Goal: Share content: Share content

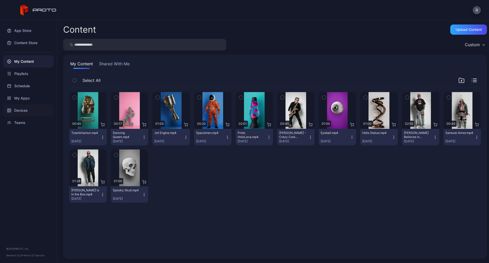
click at [20, 107] on div "Devices" at bounding box center [28, 110] width 51 height 12
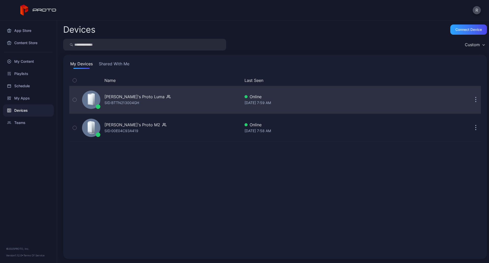
click at [436, 111] on div "[PERSON_NAME]'s Proto [PERSON_NAME]: BTTN213004GH Online [DATE] 7:59 AM" at bounding box center [275, 99] width 412 height 25
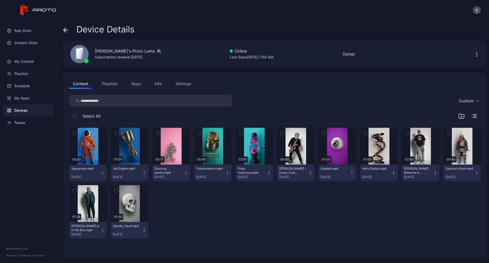
click at [474, 52] on icon "button" at bounding box center [477, 54] width 6 height 6
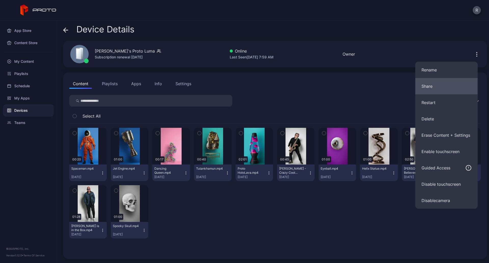
click at [453, 89] on button "Share" at bounding box center [447, 86] width 62 height 16
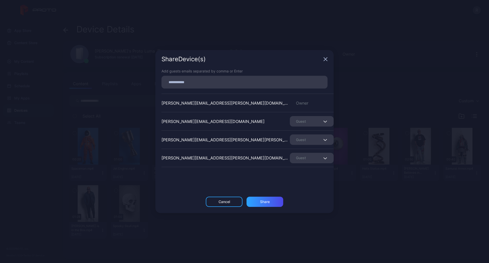
click at [238, 79] on input at bounding box center [245, 82] width 160 height 7
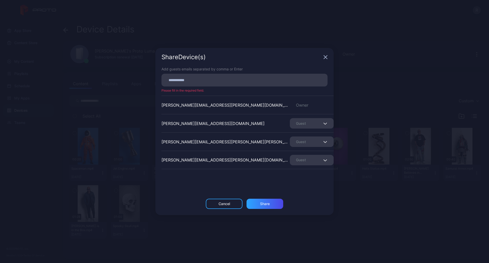
click at [250, 80] on input at bounding box center [245, 80] width 160 height 7
paste input
click at [267, 78] on div "[EMAIL_ADDRESS][PERSON_NAME][DOMAIN_NAME]" at bounding box center [246, 81] width 163 height 13
click at [274, 84] on input at bounding box center [299, 82] width 50 height 7
paste input
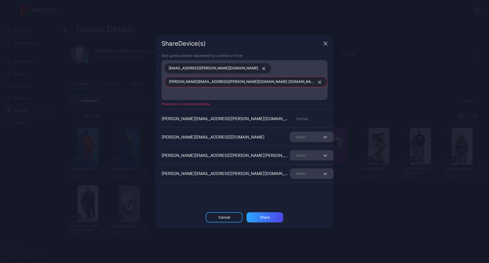
click at [318, 81] on icon "button" at bounding box center [320, 82] width 4 height 3
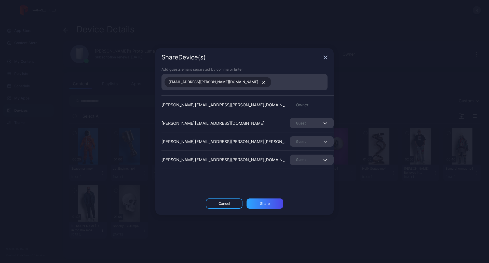
click at [279, 82] on input at bounding box center [299, 82] width 50 height 7
paste input
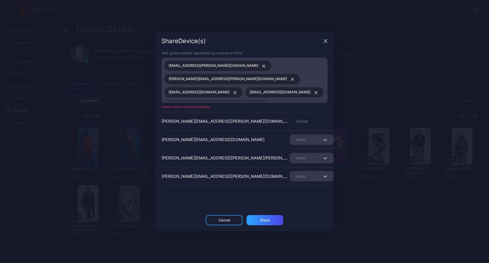
scroll to position [32, 0]
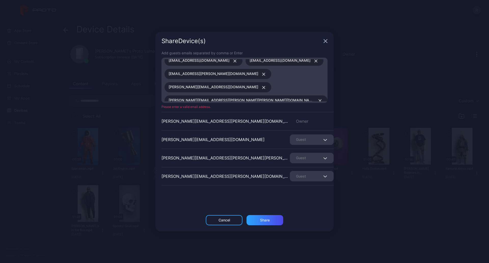
click at [210, 124] on button "button" at bounding box center [205, 127] width 9 height 7
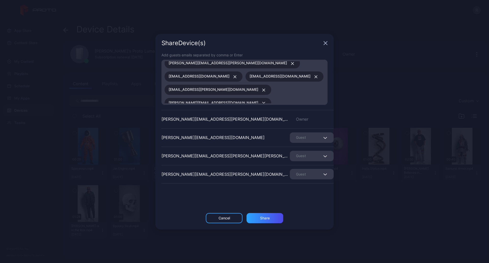
scroll to position [24, 0]
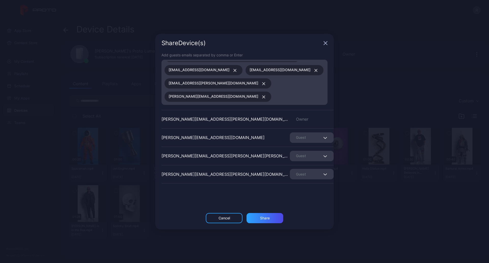
paste input
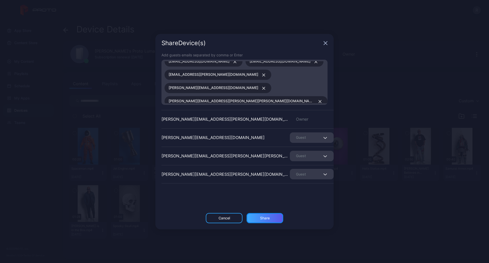
click at [268, 217] on div "Share" at bounding box center [265, 218] width 10 height 4
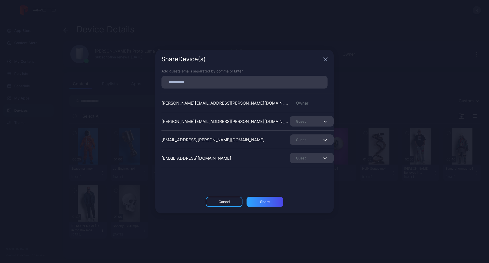
click at [327, 60] on icon "button" at bounding box center [325, 59] width 3 height 3
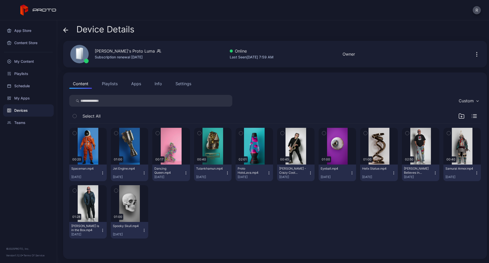
click at [474, 54] on icon "button" at bounding box center [477, 54] width 6 height 6
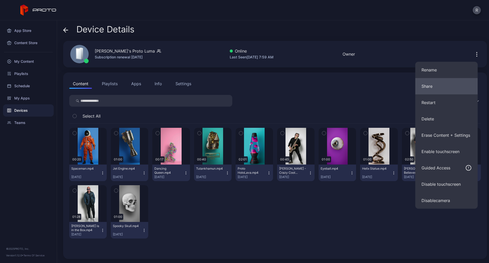
click at [443, 84] on button "Share" at bounding box center [447, 86] width 62 height 16
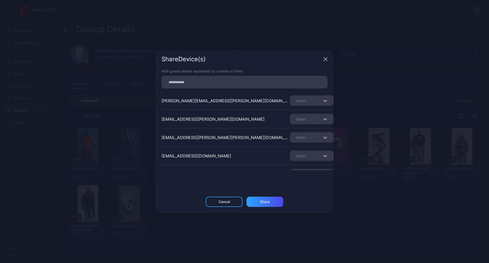
scroll to position [144, 0]
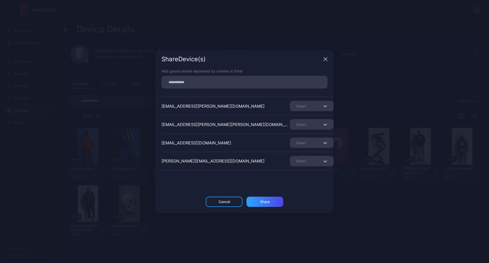
click at [249, 80] on input at bounding box center [245, 82] width 160 height 7
paste input
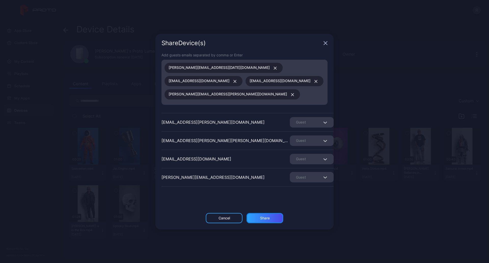
drag, startPoint x: 281, startPoint y: 214, endPoint x: 266, endPoint y: 220, distance: 15.5
click at [282, 213] on div "Share" at bounding box center [265, 218] width 37 height 10
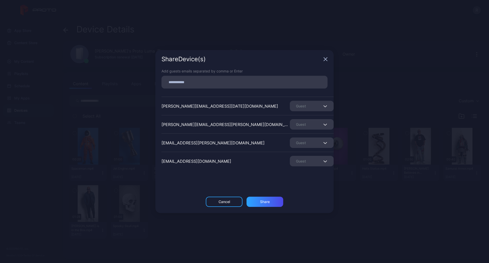
click at [326, 59] on icon "button" at bounding box center [325, 59] width 3 height 3
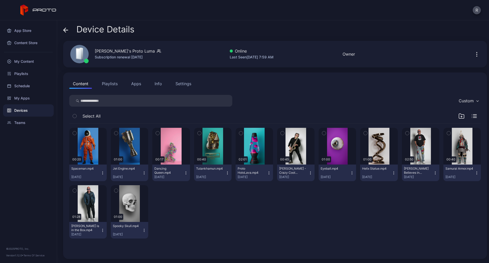
click at [474, 53] on icon "button" at bounding box center [477, 54] width 6 height 6
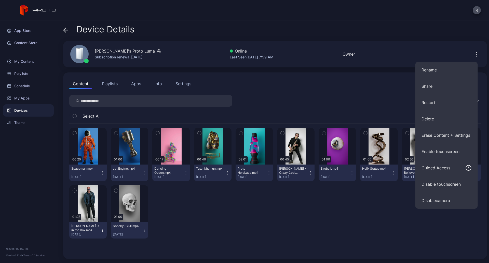
click at [381, 24] on div "Device Details [PERSON_NAME]'s Proto Luma Subscription renewal [DATE] Online La…" at bounding box center [273, 141] width 432 height 242
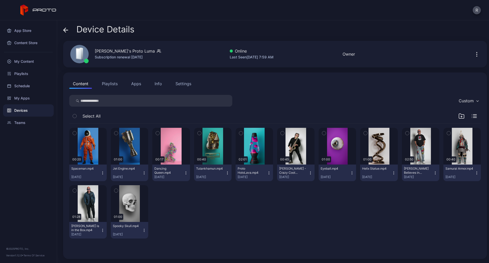
click at [66, 30] on icon at bounding box center [66, 30] width 4 height 0
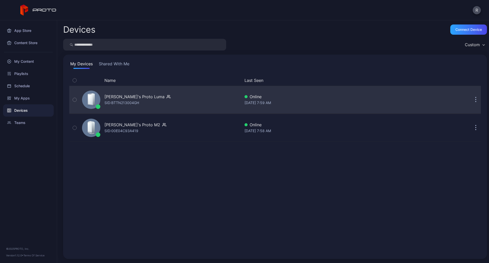
click at [74, 98] on icon "button" at bounding box center [75, 100] width 4 height 6
click at [333, 106] on div "[PERSON_NAME]'s Proto [PERSON_NAME]: BTTN213004GH Online [DATE] 7:59 AM" at bounding box center [275, 99] width 412 height 25
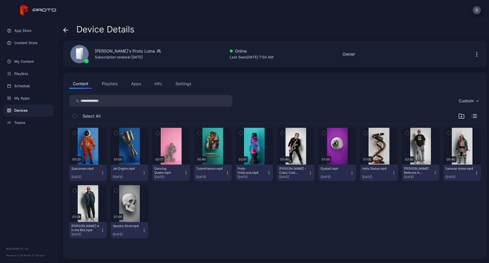
click at [477, 56] on icon "button" at bounding box center [477, 56] width 1 height 1
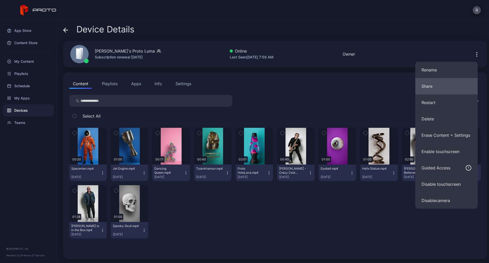
click at [446, 87] on button "Share" at bounding box center [447, 86] width 62 height 16
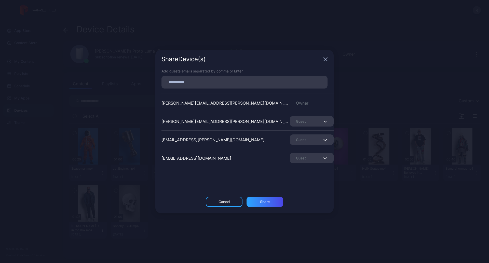
click at [323, 61] on div "Share Device (s)" at bounding box center [244, 59] width 178 height 18
click at [325, 58] on icon "button" at bounding box center [326, 59] width 4 height 4
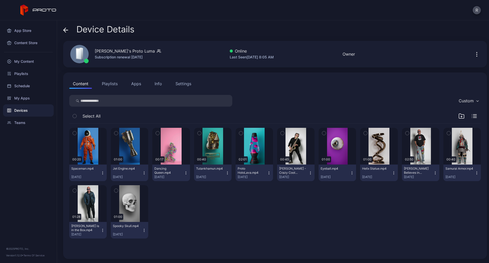
click at [66, 31] on icon at bounding box center [65, 30] width 5 height 5
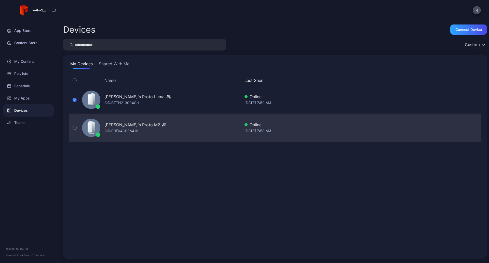
click at [112, 129] on div "SID: 00E04C93A419" at bounding box center [121, 131] width 34 height 6
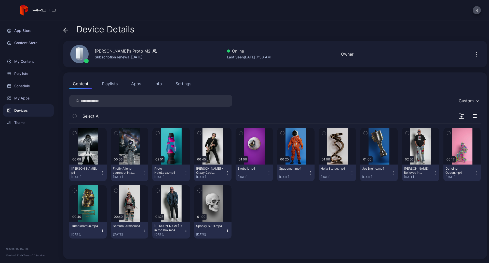
click at [470, 100] on div "Custom" at bounding box center [468, 101] width 25 height 8
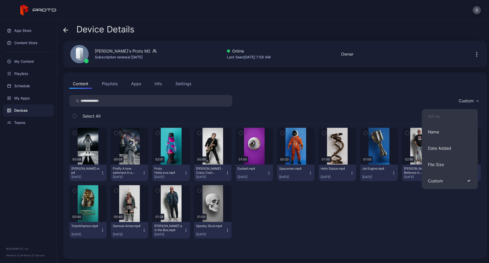
click at [378, 107] on div "Custom Select All 00:08 [PERSON_NAME].mp4 [DATE] 00:05 Firefly A lone astronaut…" at bounding box center [275, 174] width 412 height 158
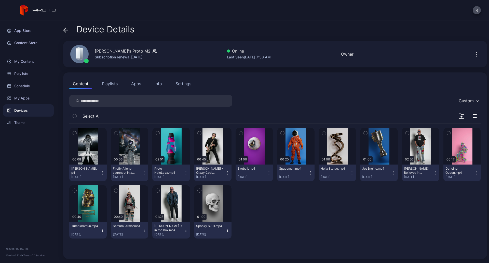
click at [470, 51] on div at bounding box center [478, 54] width 16 height 10
click at [474, 56] on icon "button" at bounding box center [477, 54] width 6 height 6
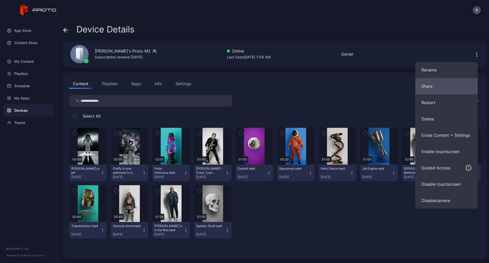
click at [441, 86] on button "Share" at bounding box center [447, 86] width 62 height 16
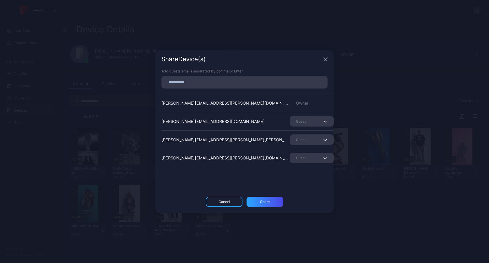
click at [265, 79] on input at bounding box center [245, 82] width 160 height 7
paste input
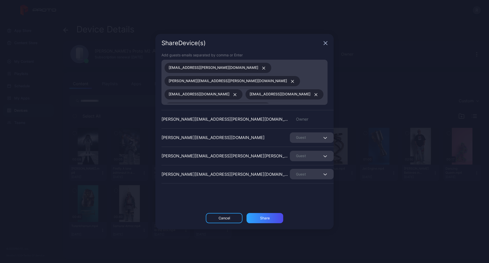
scroll to position [6, 0]
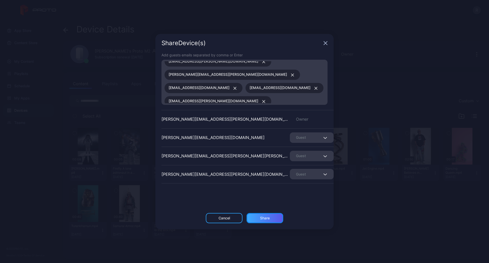
click at [273, 220] on div "Share" at bounding box center [265, 218] width 37 height 10
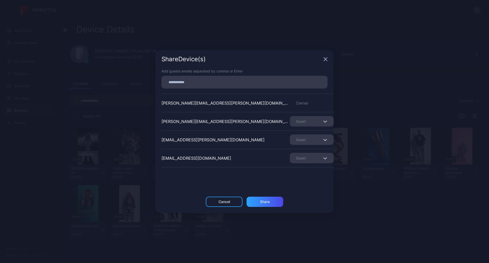
click at [263, 77] on div at bounding box center [246, 82] width 163 height 10
click at [262, 81] on input at bounding box center [245, 82] width 160 height 7
paste input
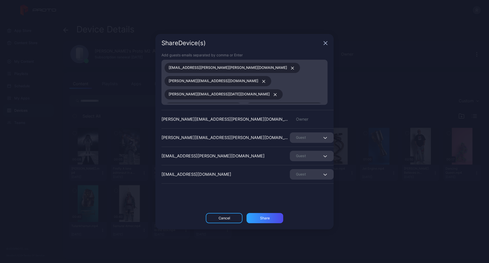
scroll to position [6, 0]
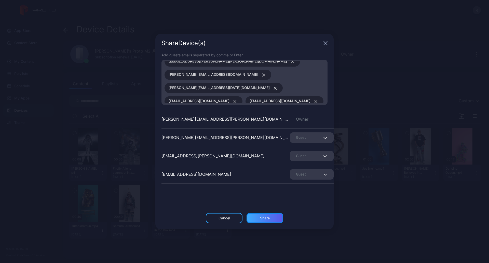
click at [276, 216] on div "Share" at bounding box center [265, 218] width 37 height 10
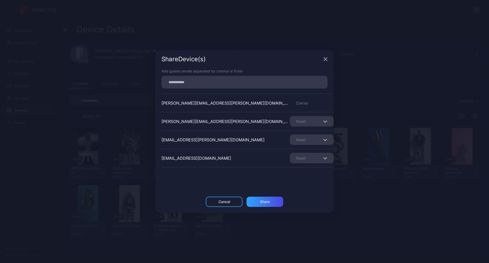
scroll to position [0, 0]
click at [326, 61] on icon "button" at bounding box center [326, 59] width 4 height 4
